Goal: Information Seeking & Learning: Learn about a topic

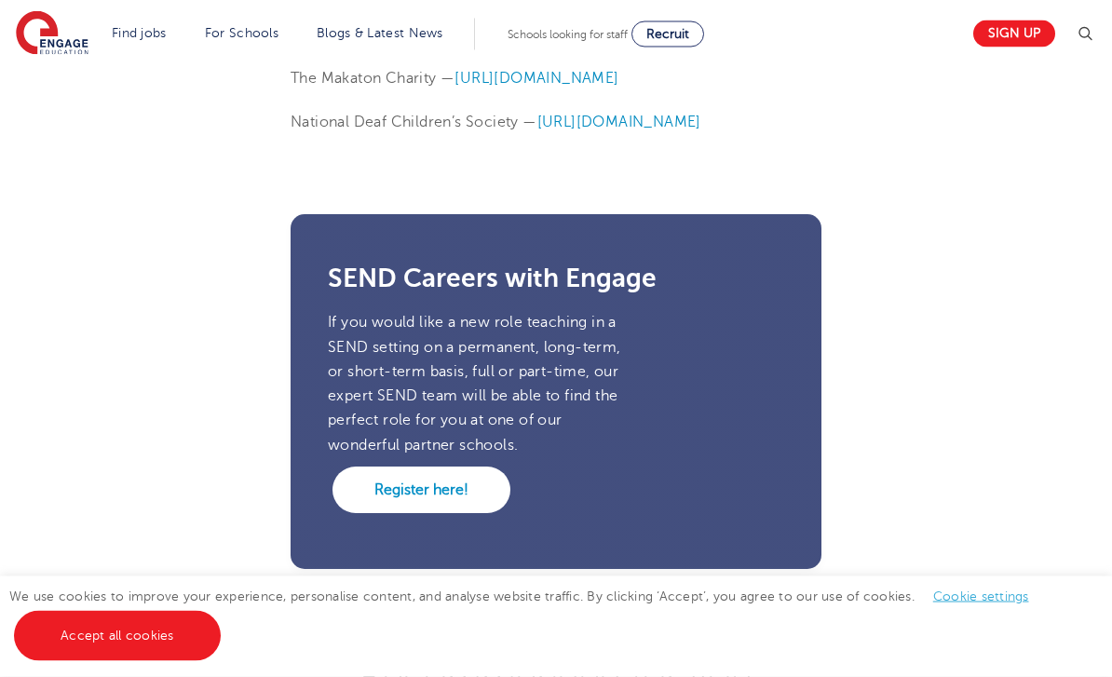
scroll to position [5699, 0]
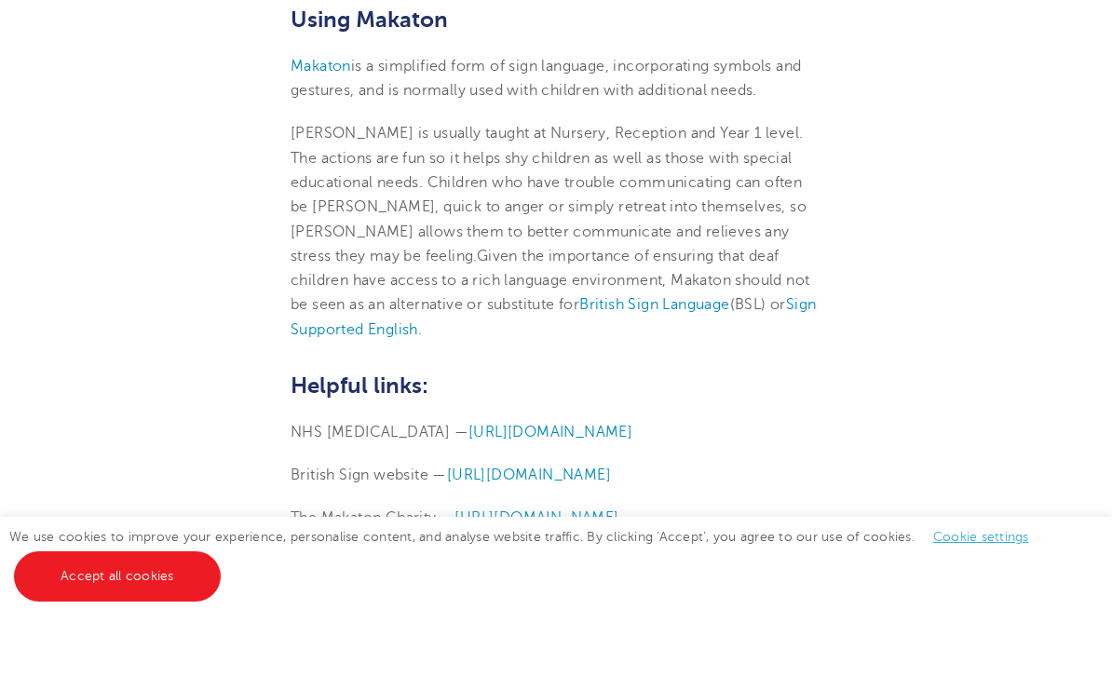
scroll to position [5226, 0]
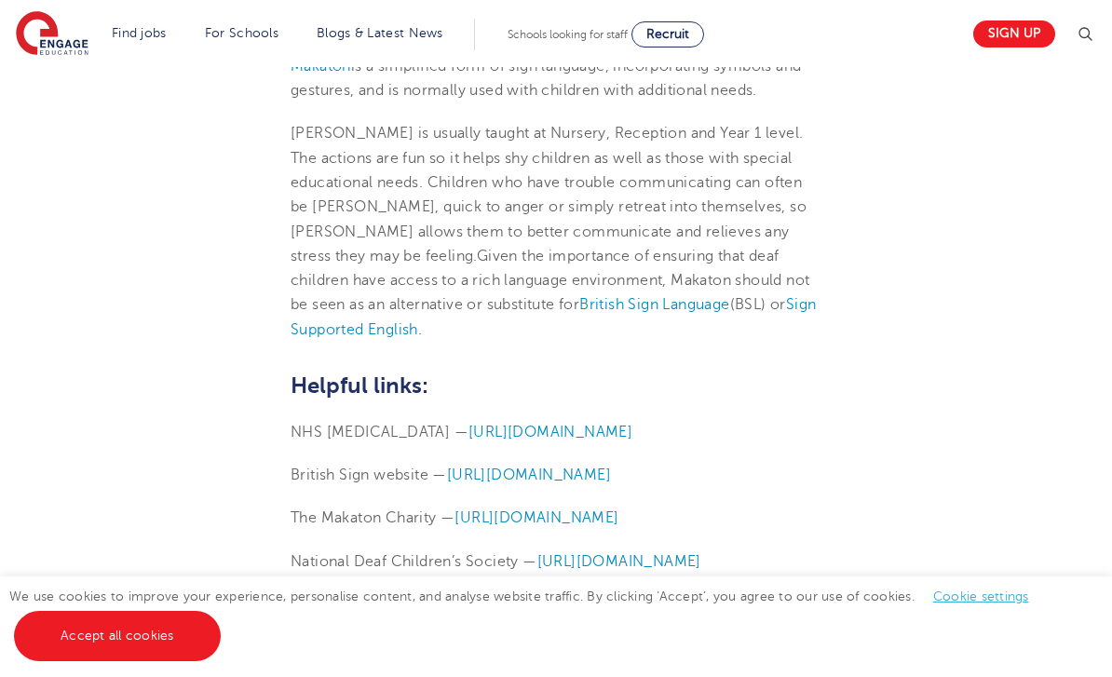
click at [752, 305] on span "Sign Supported English" at bounding box center [553, 316] width 525 height 41
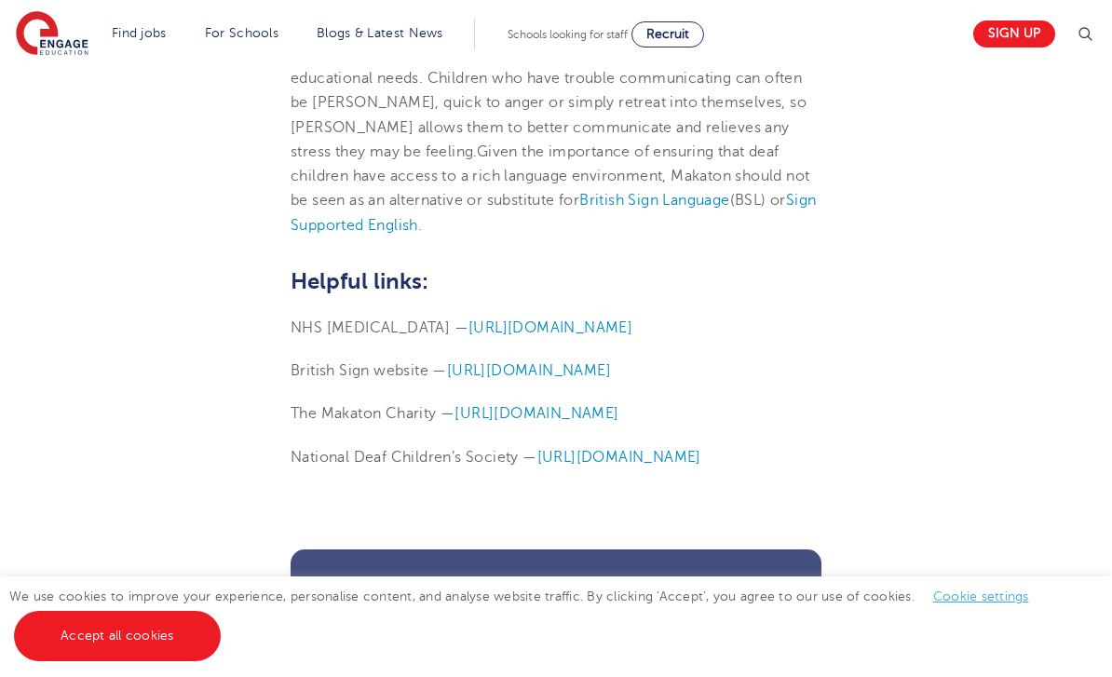
scroll to position [5329, 0]
click at [606, 423] on span "[URL][DOMAIN_NAME]" at bounding box center [537, 414] width 164 height 17
